Goal: Transaction & Acquisition: Purchase product/service

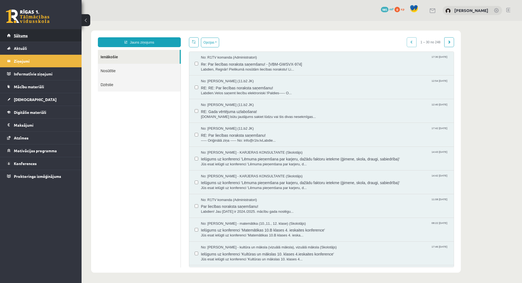
click at [35, 41] on link "Sākums" at bounding box center [41, 35] width 68 height 13
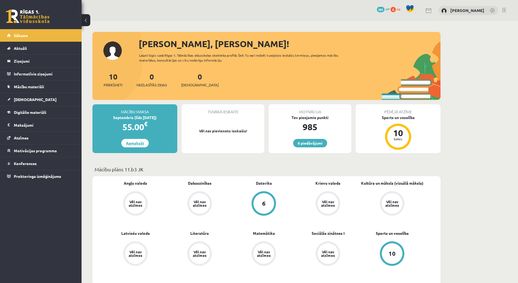
click at [146, 142] on link "Apmaksāt" at bounding box center [134, 143] width 27 height 8
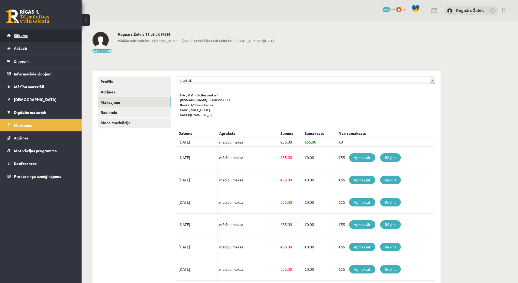
click at [53, 38] on link "Sākums" at bounding box center [41, 35] width 68 height 13
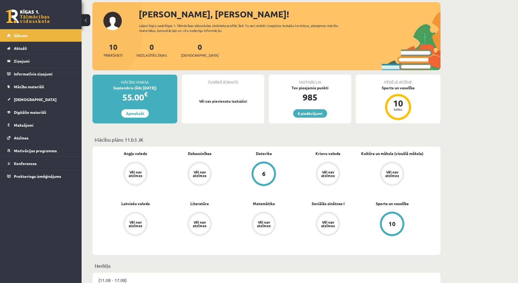
scroll to position [54, 0]
